Goal: Task Accomplishment & Management: Manage account settings

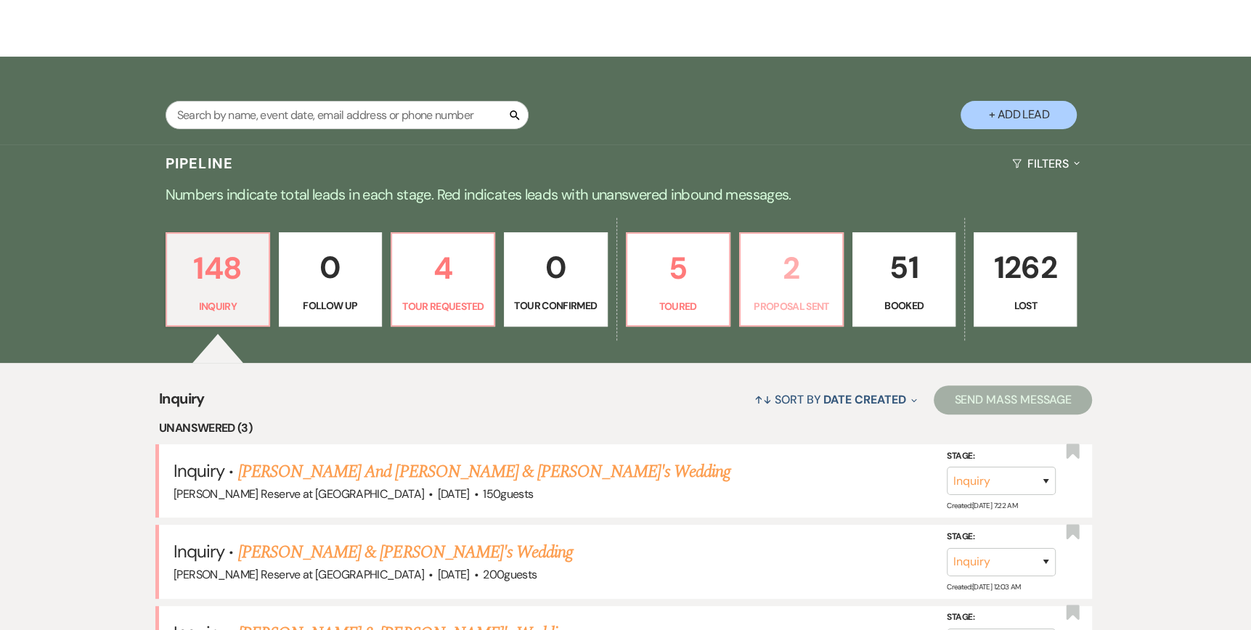
click at [798, 294] on link "2 Proposal Sent" at bounding box center [791, 279] width 105 height 94
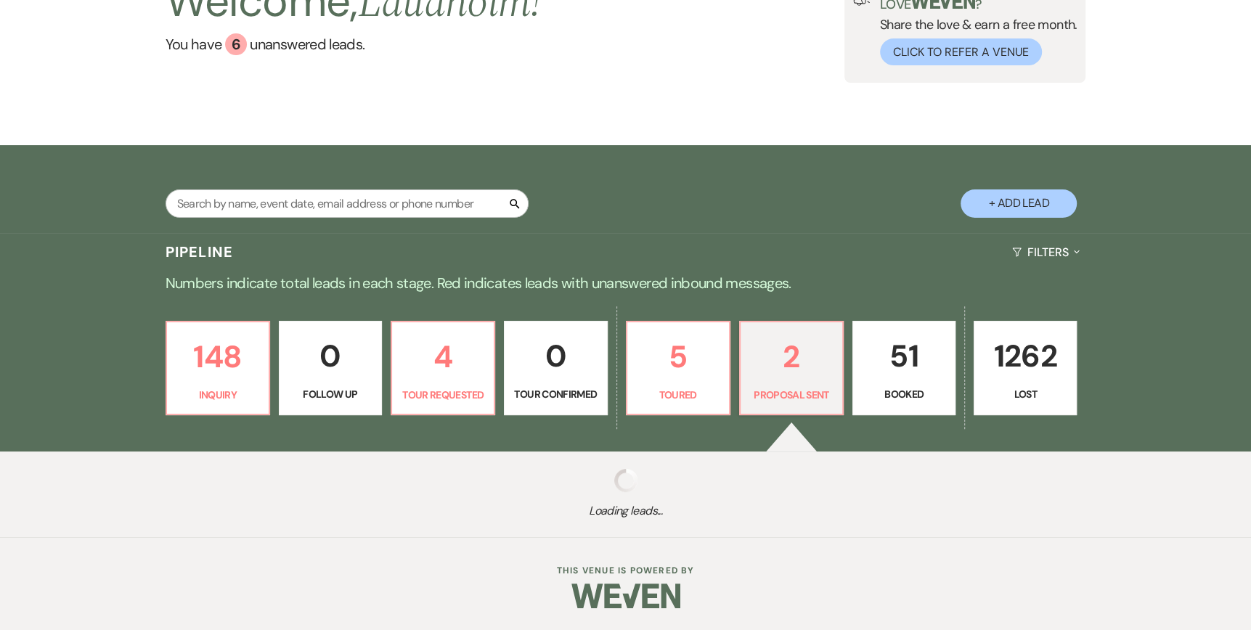
select select "6"
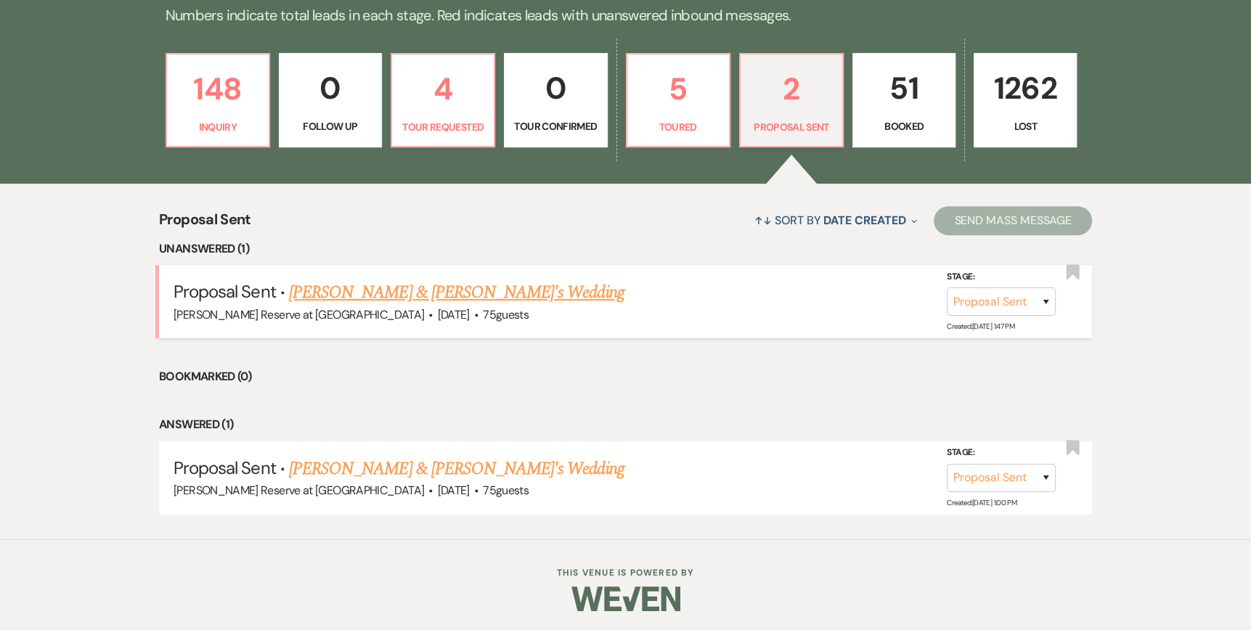
scroll to position [398, 0]
click at [349, 294] on link "[PERSON_NAME] & [PERSON_NAME]'s Wedding" at bounding box center [456, 292] width 335 height 26
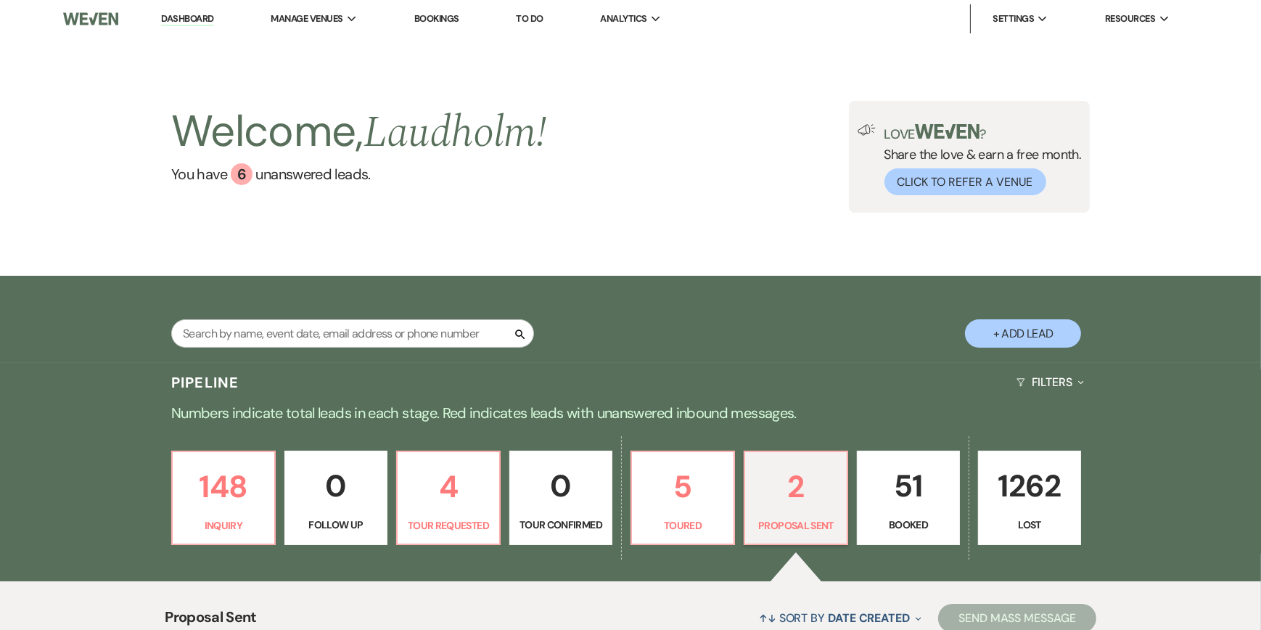
select select "6"
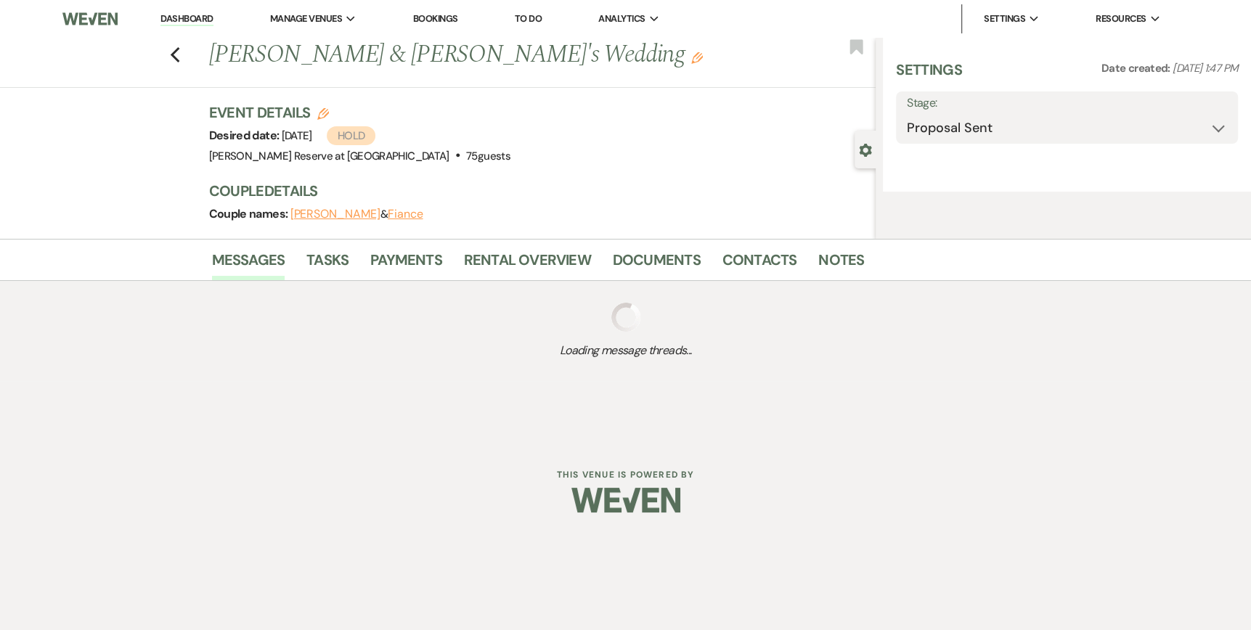
select select "5"
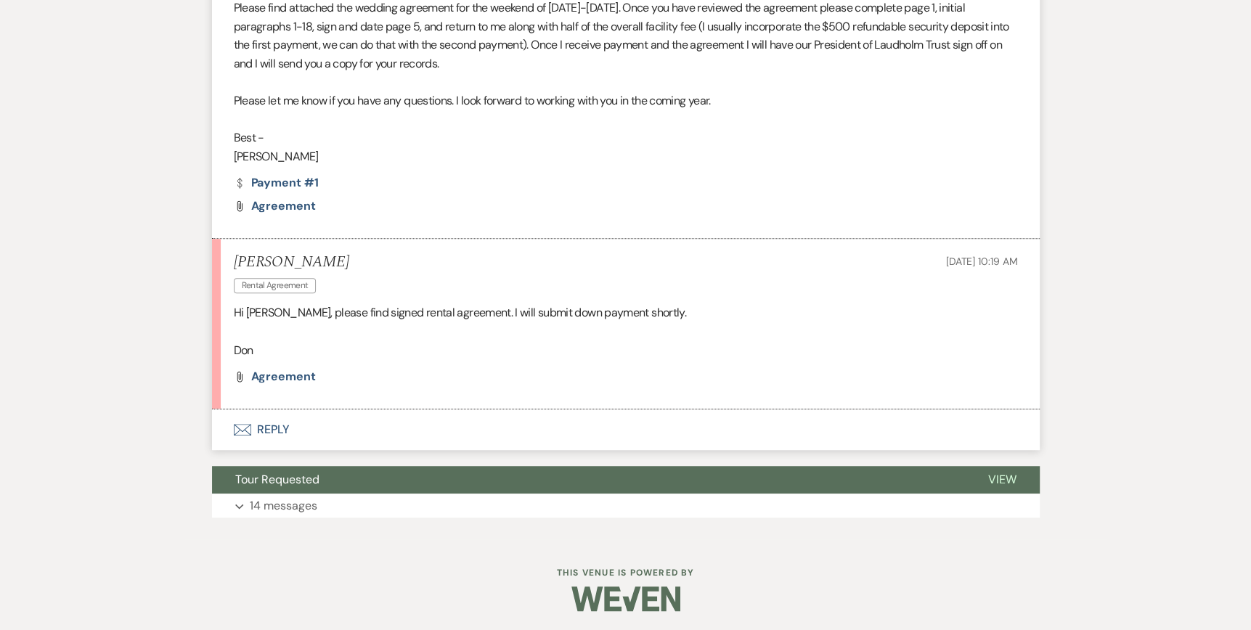
scroll to position [685, 0]
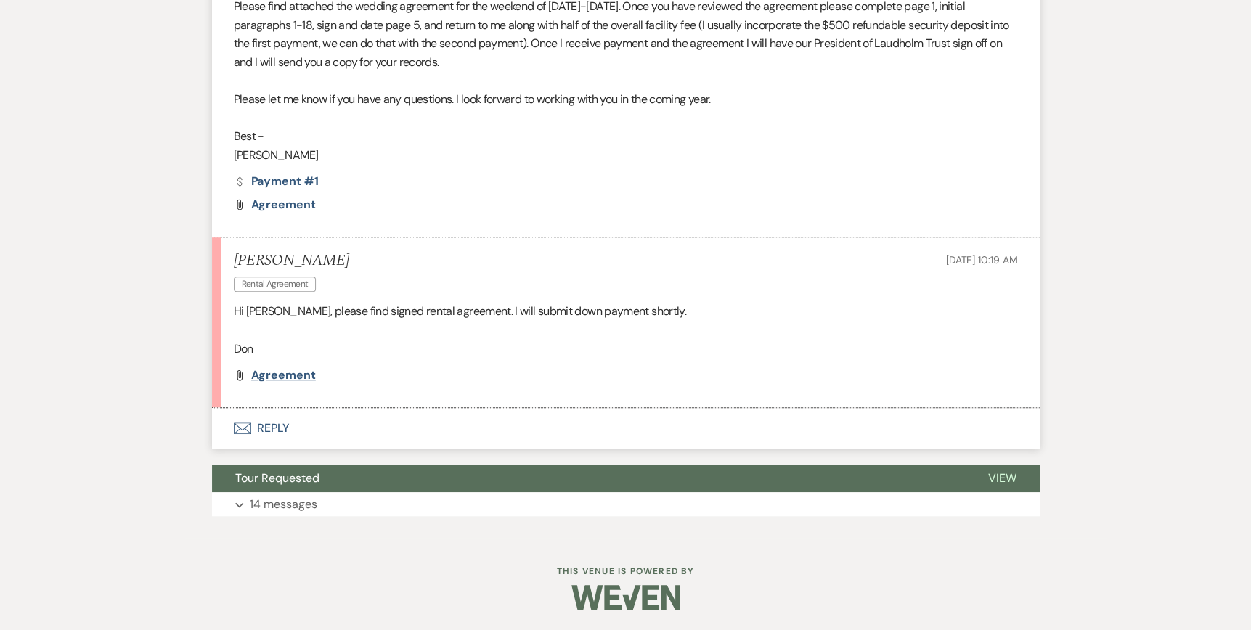
click at [292, 372] on span "agreement" at bounding box center [283, 374] width 65 height 15
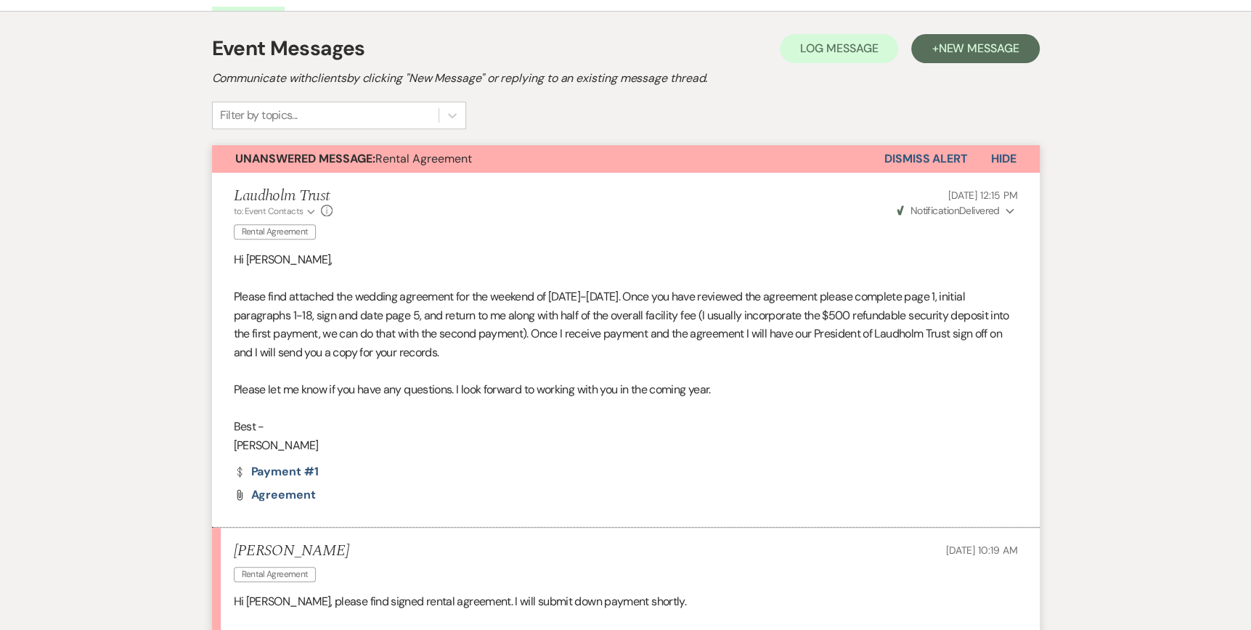
scroll to position [32, 0]
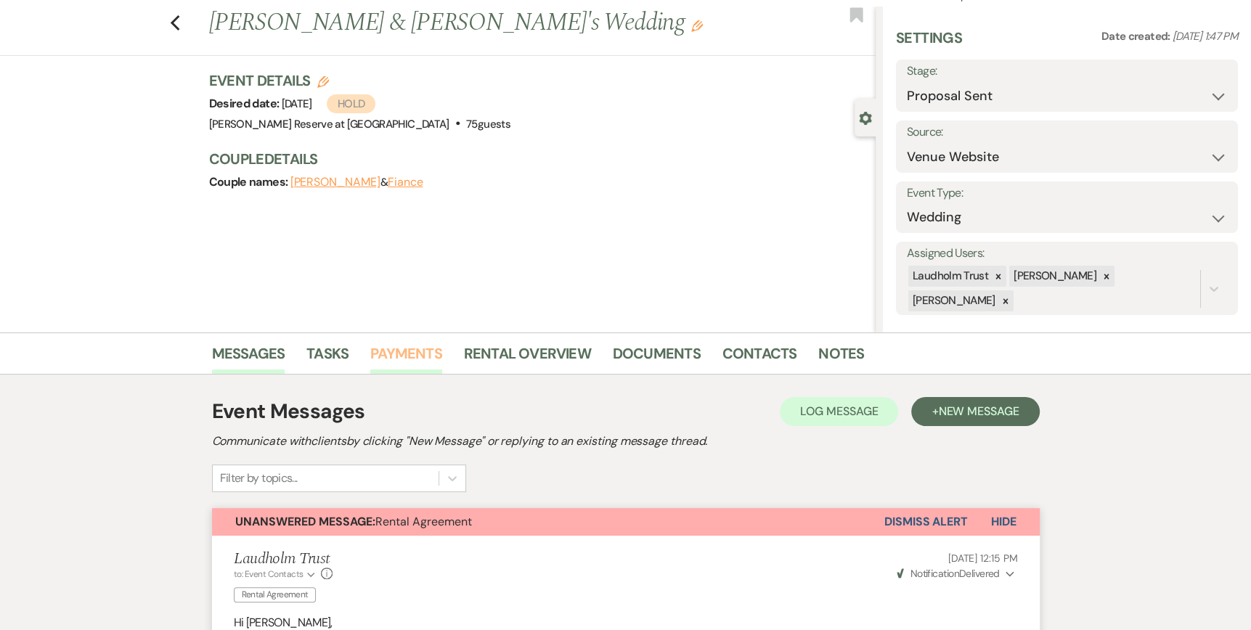
click at [378, 356] on link "Payments" at bounding box center [406, 358] width 72 height 32
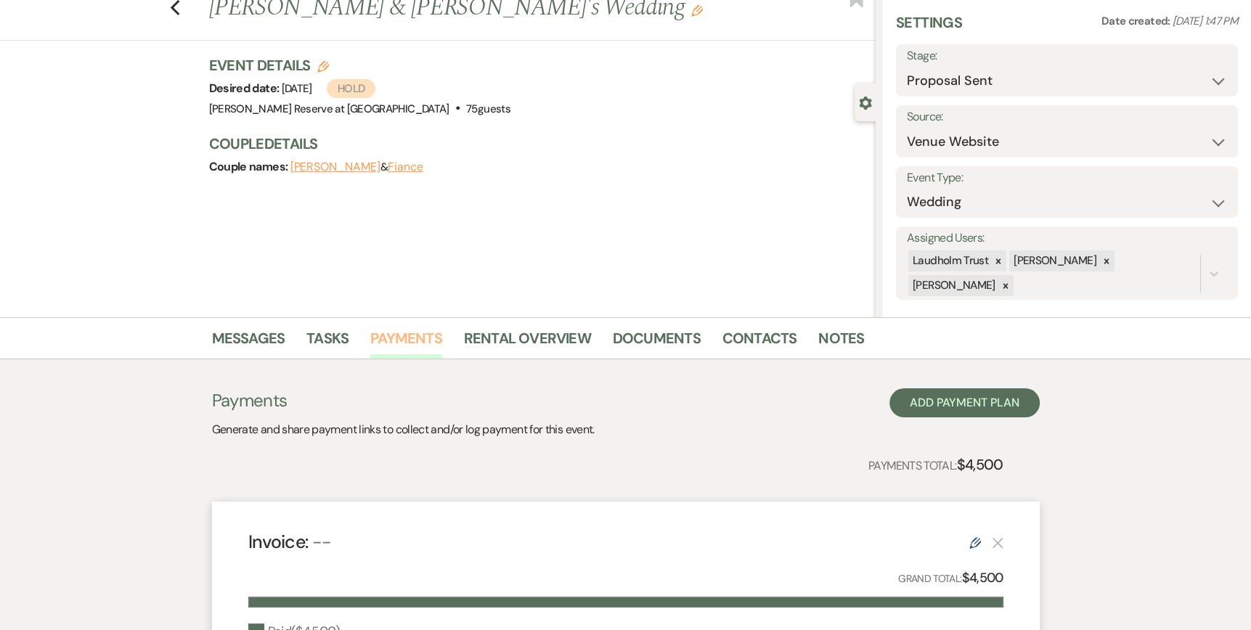
scroll to position [290, 0]
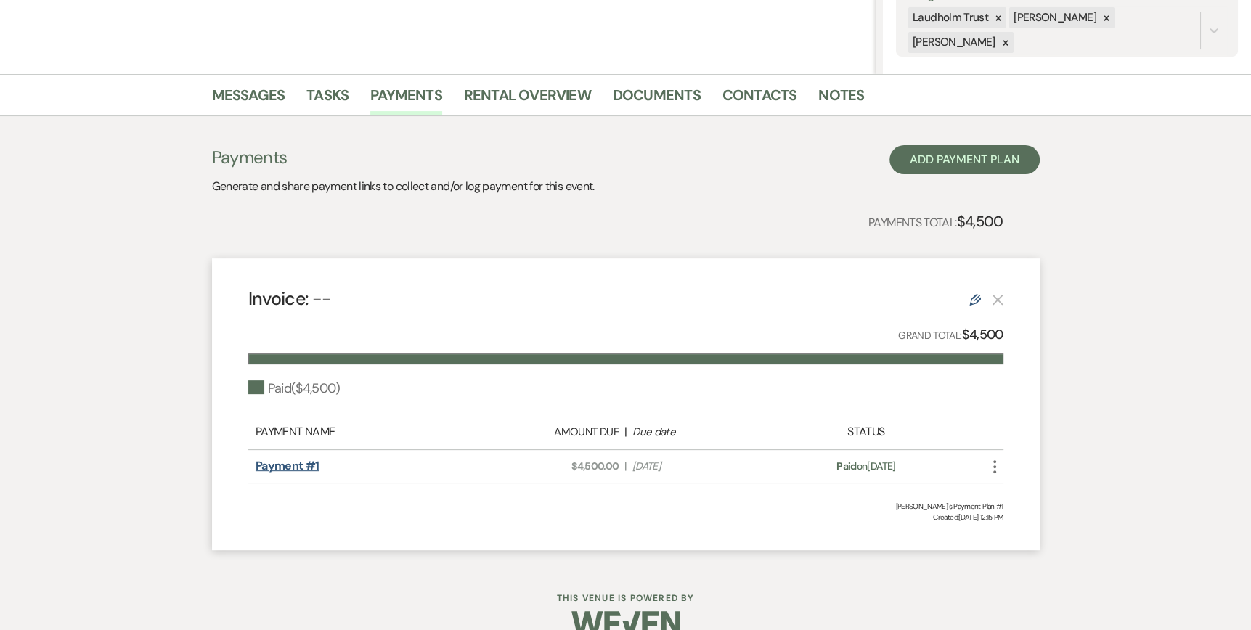
click at [285, 467] on link "Payment #1" at bounding box center [287, 465] width 64 height 15
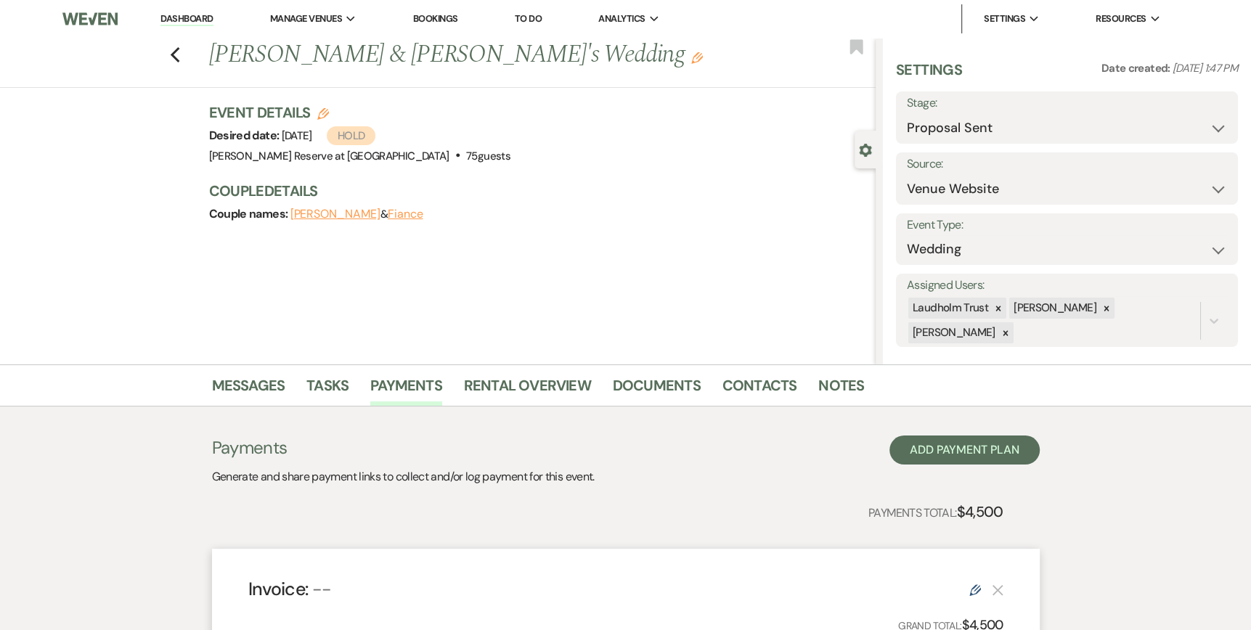
click at [172, 55] on div "Previous [PERSON_NAME] & [PERSON_NAME]'s Wedding Edit Bookmark" at bounding box center [434, 63] width 883 height 50
click at [179, 52] on use "button" at bounding box center [174, 55] width 9 height 16
select select "6"
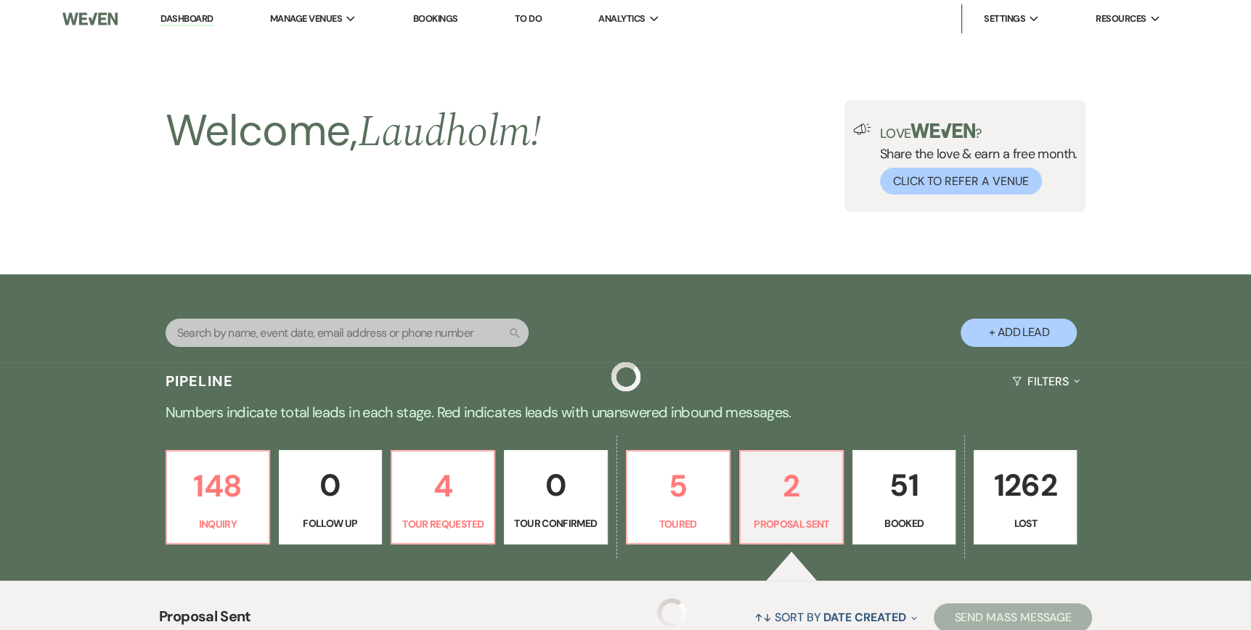
scroll to position [398, 0]
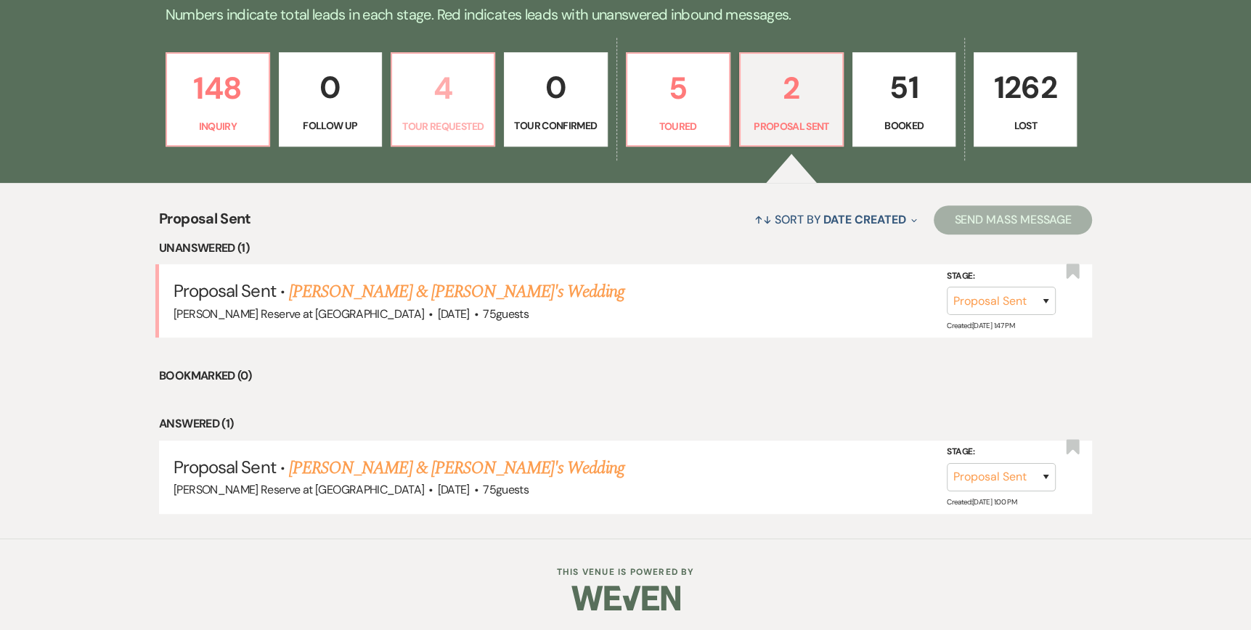
click at [447, 120] on p "Tour Requested" at bounding box center [443, 126] width 84 height 16
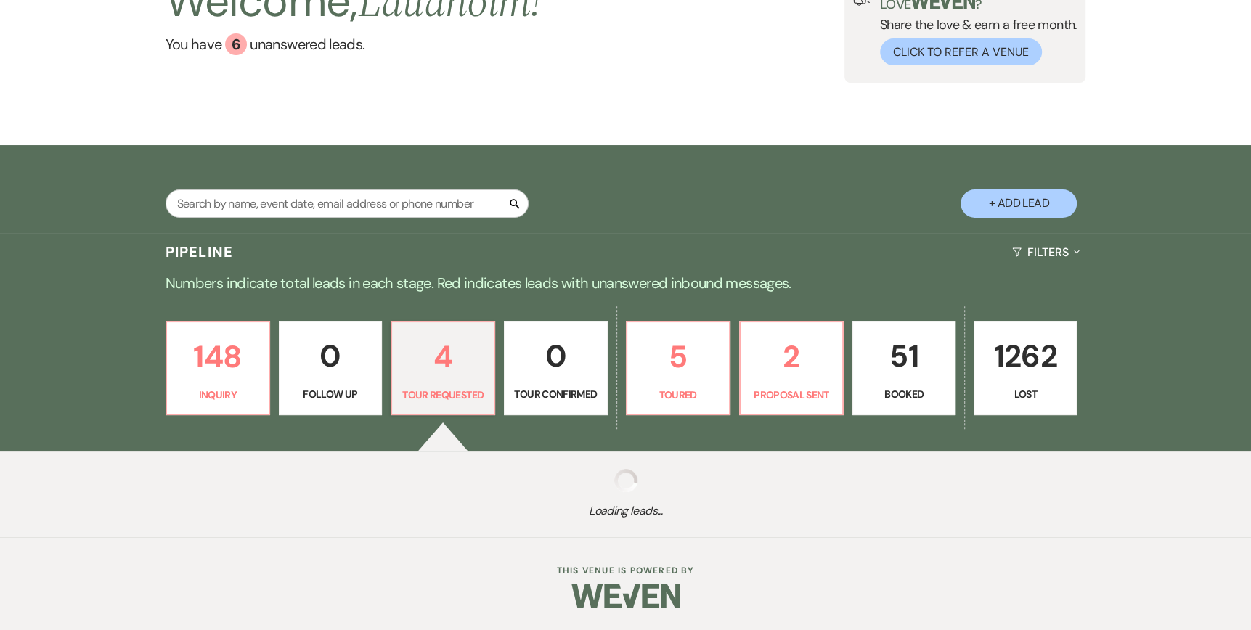
select select "2"
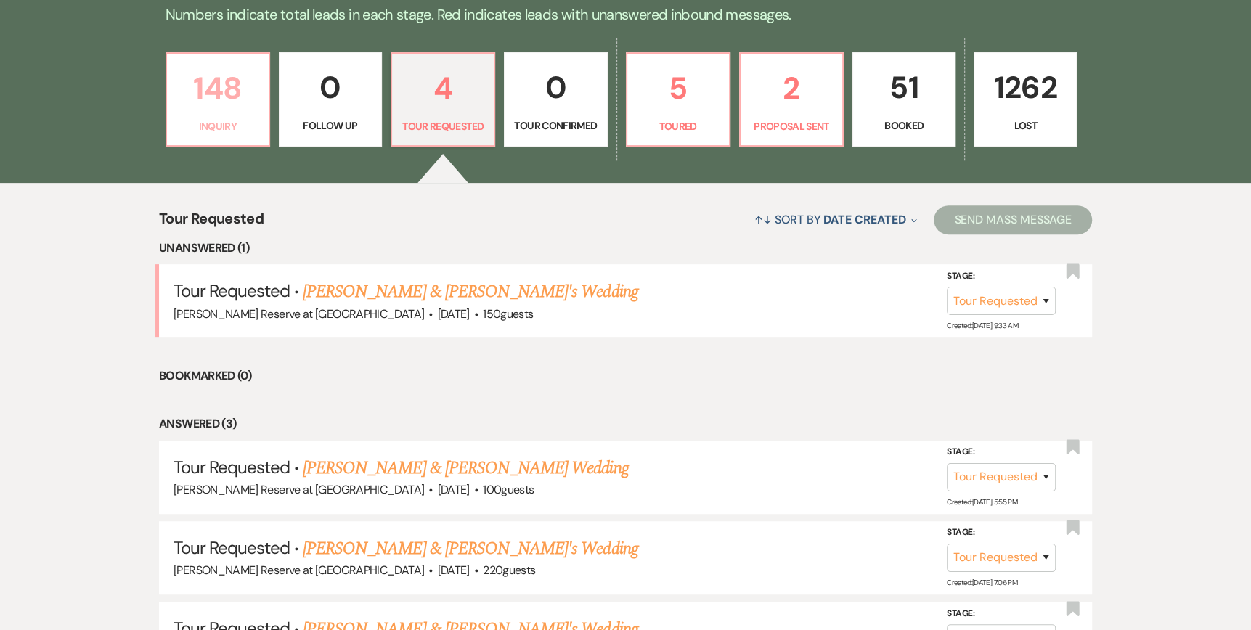
click at [213, 115] on link "148 Inquiry" at bounding box center [217, 99] width 105 height 94
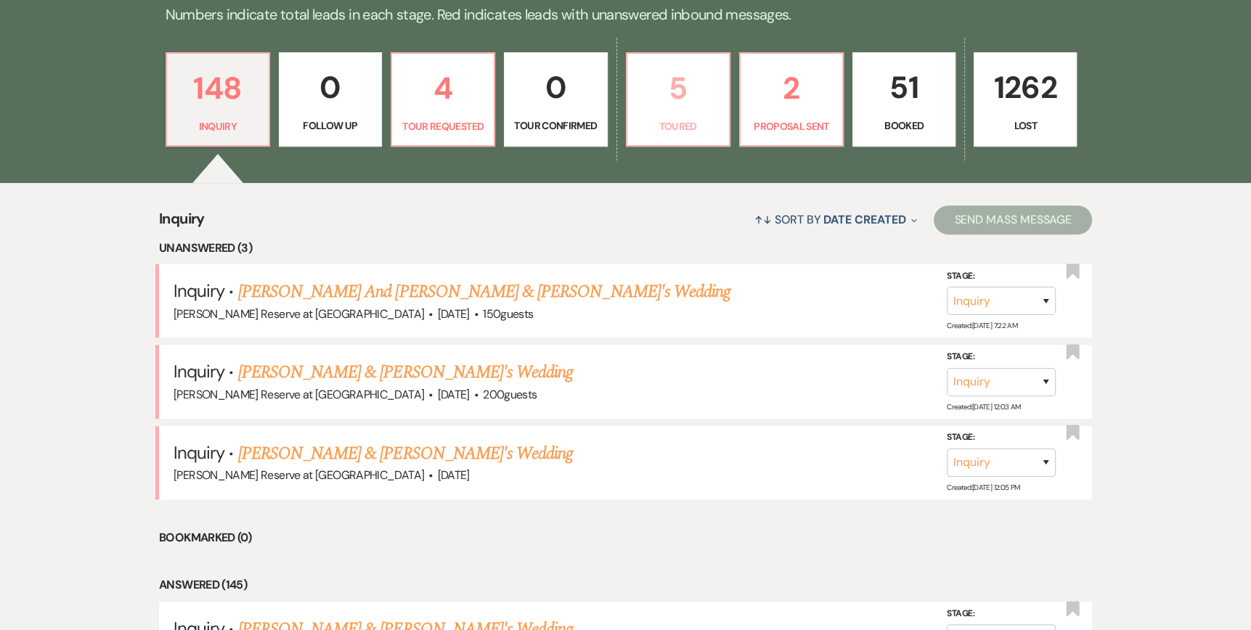
click at [666, 123] on p "Toured" at bounding box center [678, 126] width 84 height 16
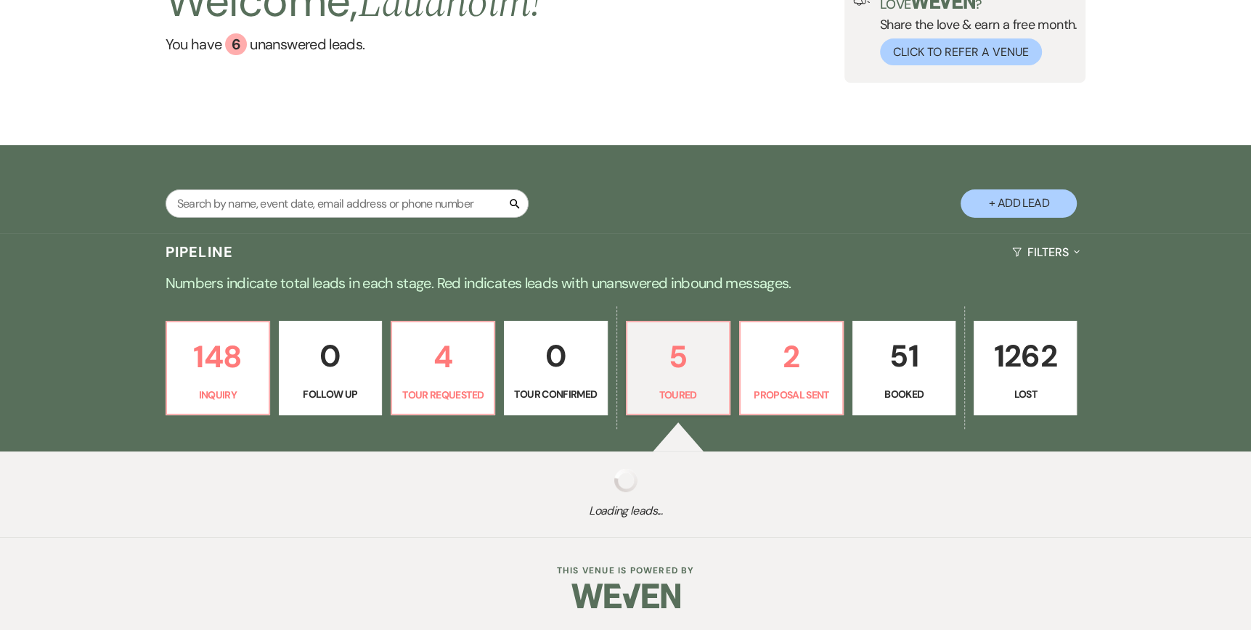
select select "5"
